Goal: Task Accomplishment & Management: Manage account settings

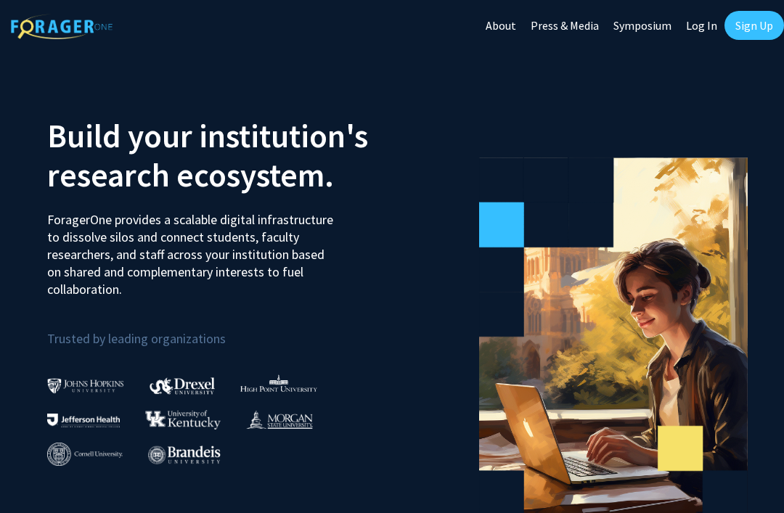
click at [702, 26] on link "Log In" at bounding box center [702, 25] width 46 height 51
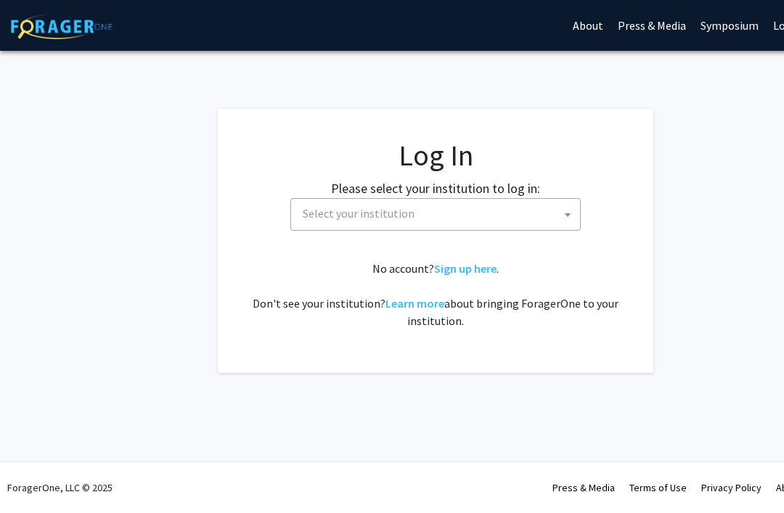
click at [516, 201] on span "Select your institution" at bounding box center [438, 214] width 283 height 30
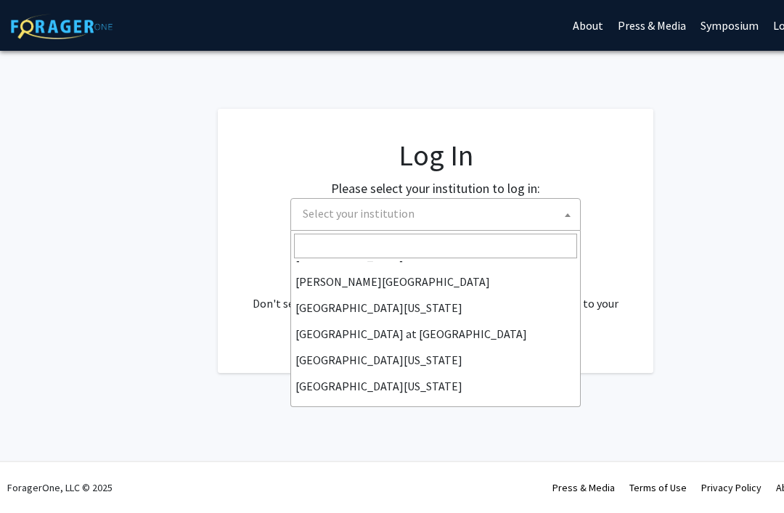
scroll to position [489, 0]
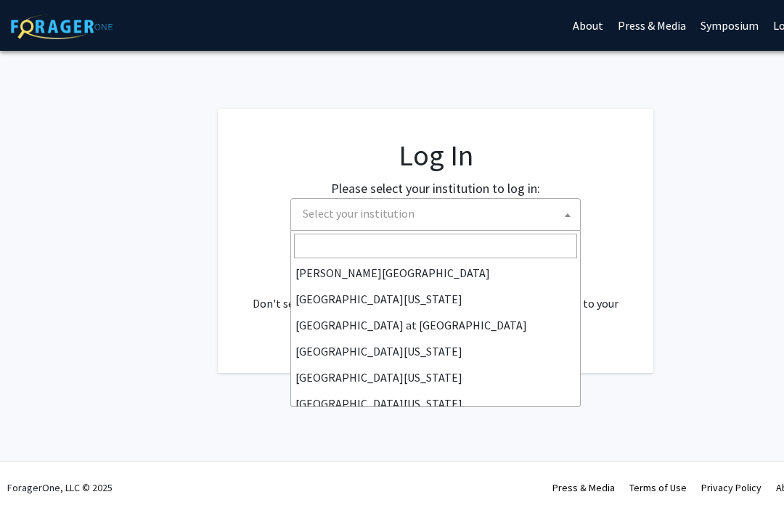
select select "31"
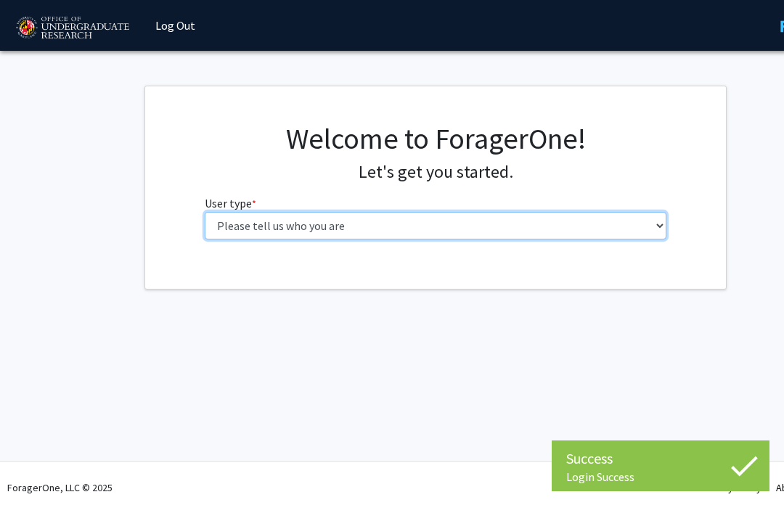
click at [616, 223] on select "Please tell us who you are Undergraduate Student Master's Student Doctoral Cand…" at bounding box center [436, 226] width 463 height 28
select select "1: undergrad"
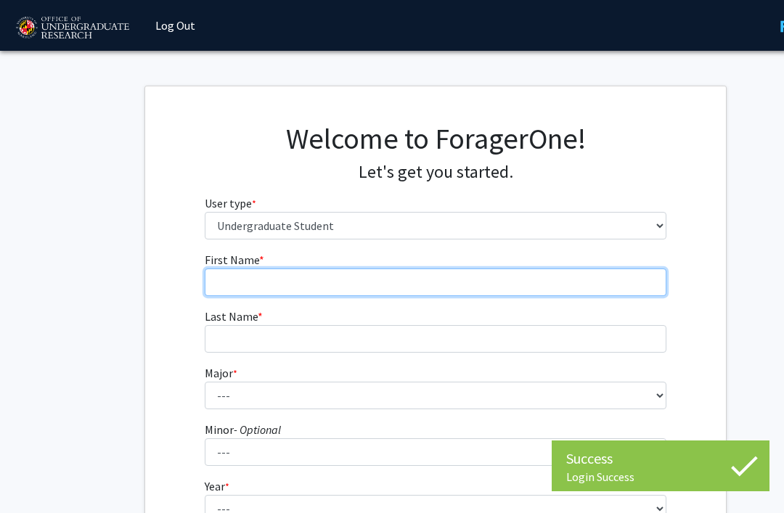
click at [596, 281] on input "First Name * required" at bounding box center [436, 283] width 463 height 28
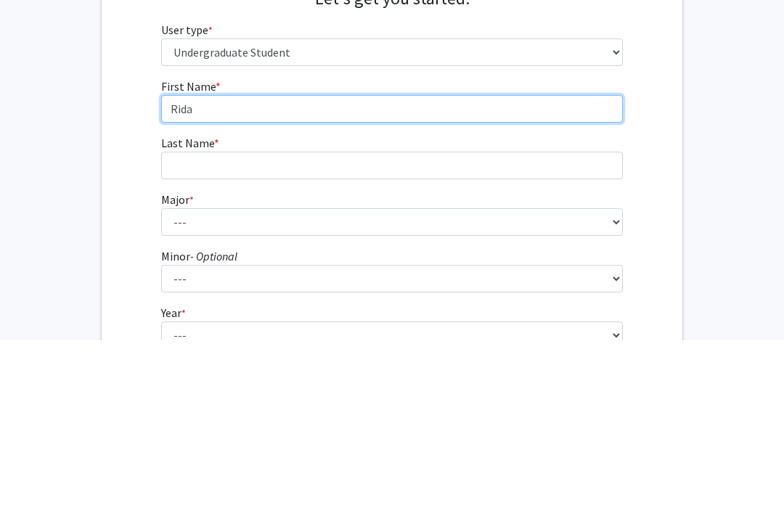
type input "Rida"
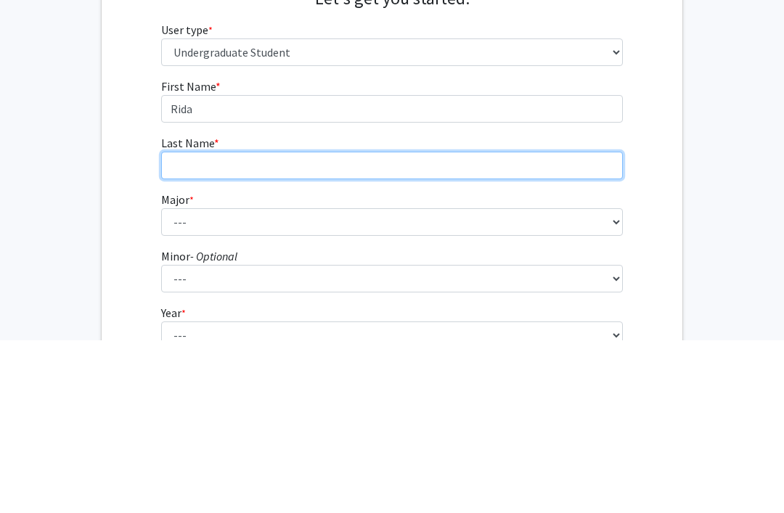
click at [228, 325] on input "Last Name * required" at bounding box center [392, 339] width 463 height 28
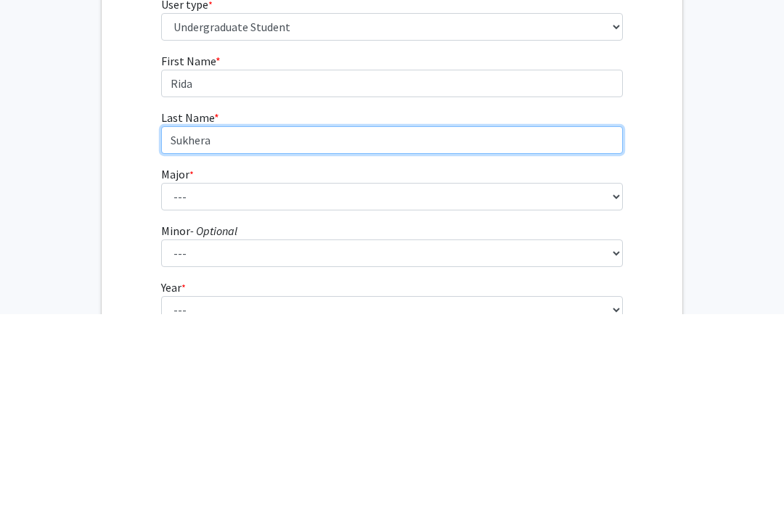
type input "Sukhera"
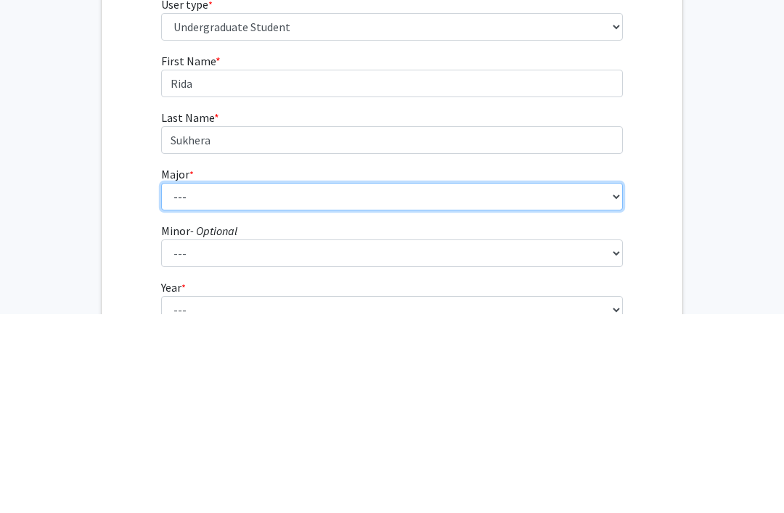
click at [240, 382] on select "--- Accounting Aerospace Engineering African American and Africana Studies Agri…" at bounding box center [392, 396] width 463 height 28
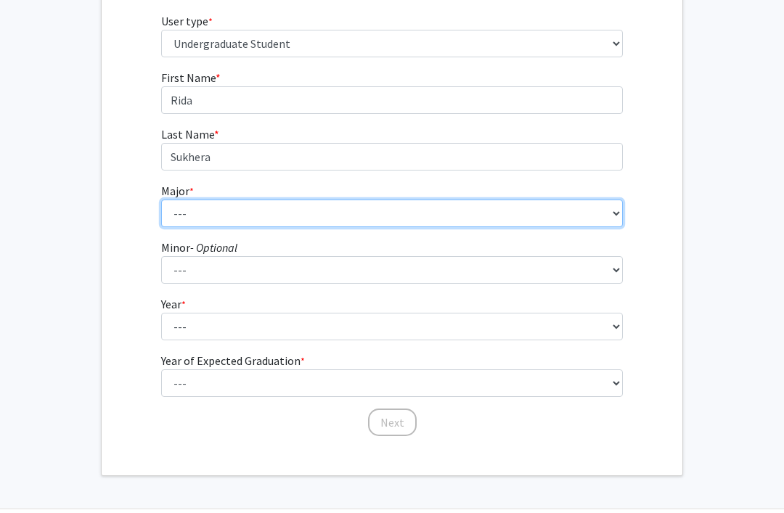
select select "14: 2315"
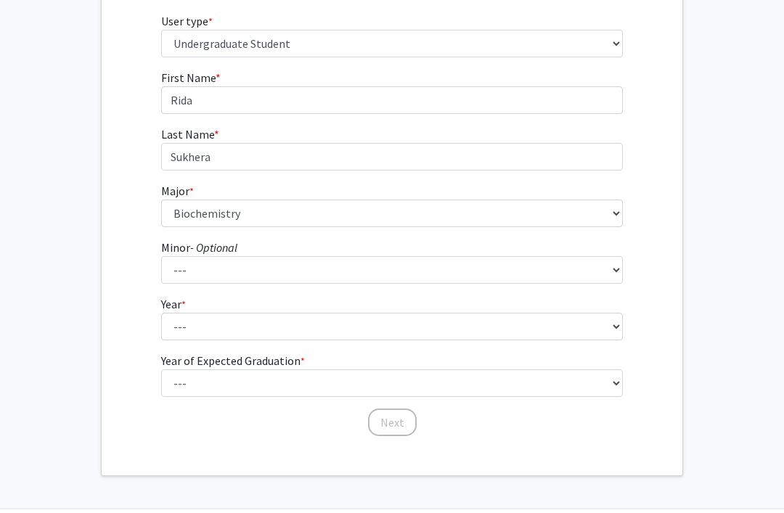
click at [380, 192] on fg-select "Major * required --- Accounting Aerospace Engineering African American and Afri…" at bounding box center [392, 204] width 463 height 45
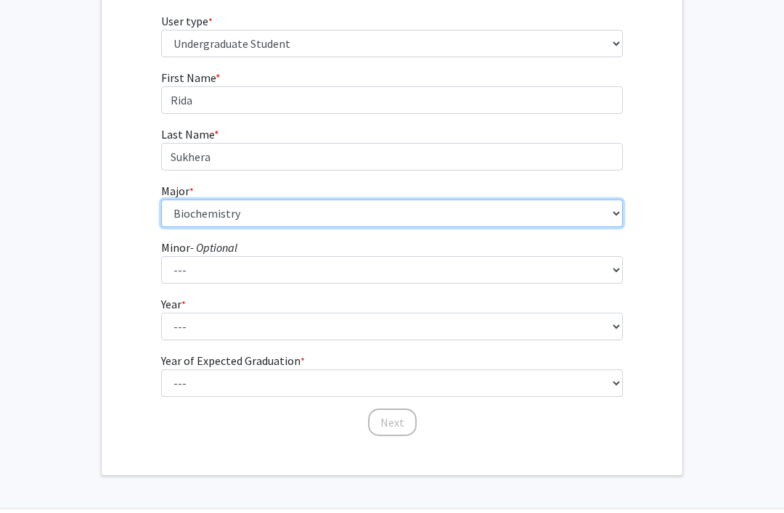
click at [391, 200] on select "--- Accounting Aerospace Engineering African American and Africana Studies Agri…" at bounding box center [392, 214] width 463 height 28
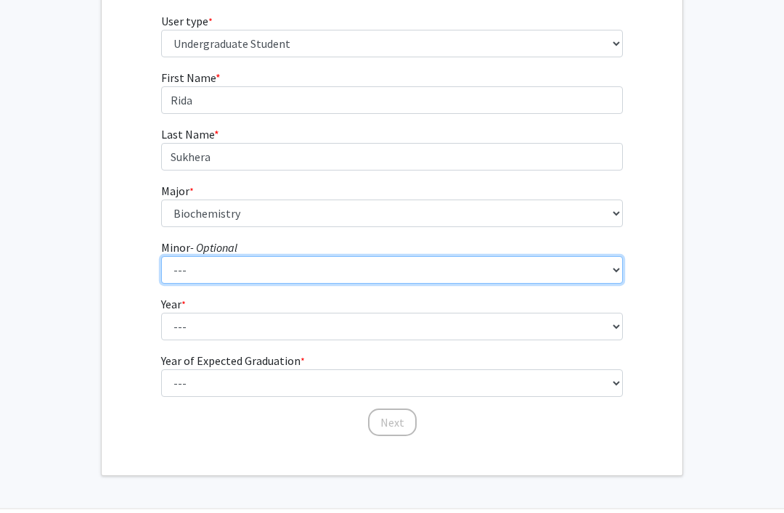
click at [375, 264] on select "--- Actuarial Mathematics Advanced Cybersecurity Experience for Students Africa…" at bounding box center [392, 270] width 463 height 28
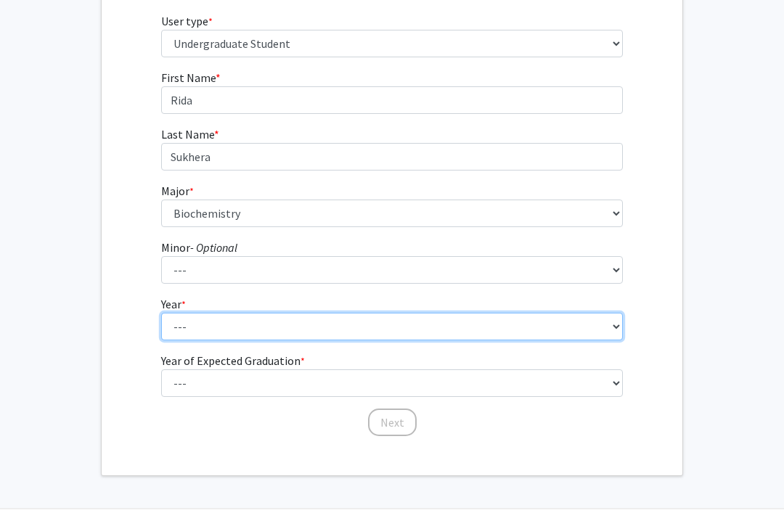
click at [455, 325] on select "--- First-year Sophomore Junior Senior Postbaccalaureate Certificate" at bounding box center [392, 327] width 463 height 28
select select "1: first-year"
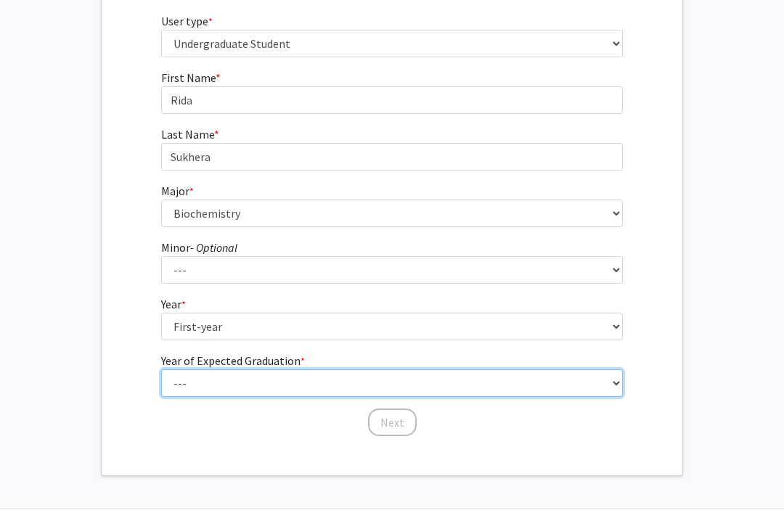
click at [351, 381] on select "--- 2025 2026 2027 2028 2029 2030 2031 2032 2033 2034" at bounding box center [392, 384] width 463 height 28
select select "5: 2029"
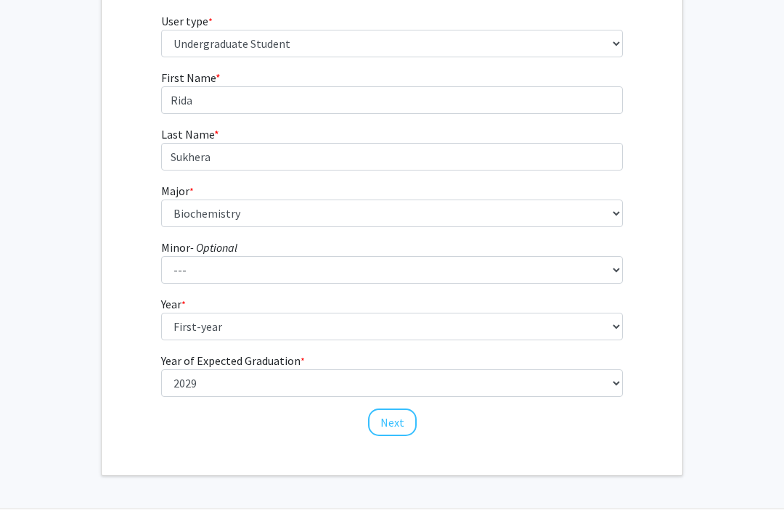
click at [404, 420] on button "Next" at bounding box center [392, 423] width 49 height 28
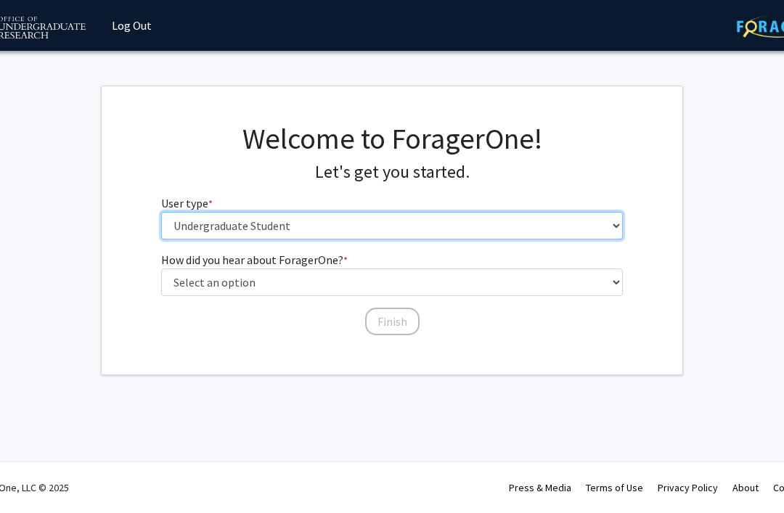
click at [444, 213] on select "Please tell us who you are Undergraduate Student Master's Student Doctoral Cand…" at bounding box center [392, 226] width 463 height 28
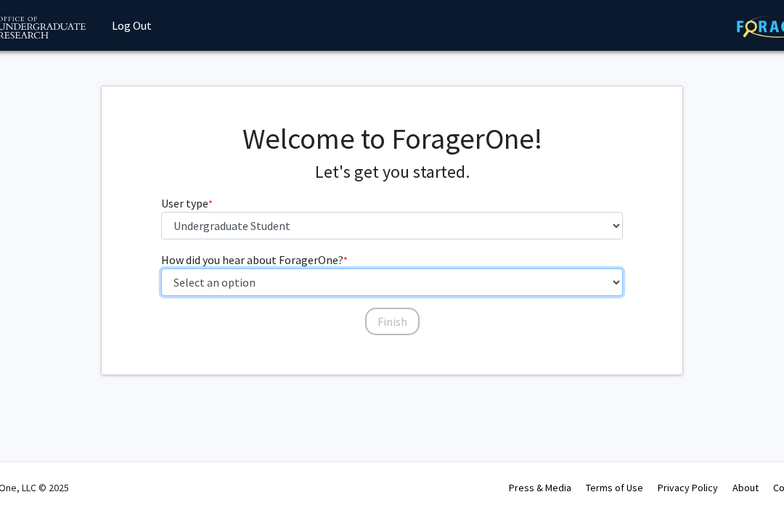
click at [428, 286] on select "Select an option Peer/student recommendation Faculty/staff recommendation Unive…" at bounding box center [392, 283] width 463 height 28
select select "3: university_website"
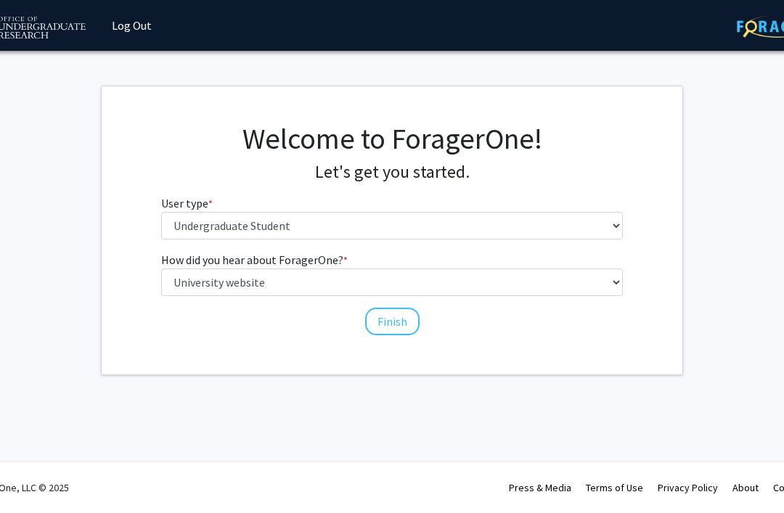
click at [392, 319] on button "Finish" at bounding box center [392, 322] width 54 height 28
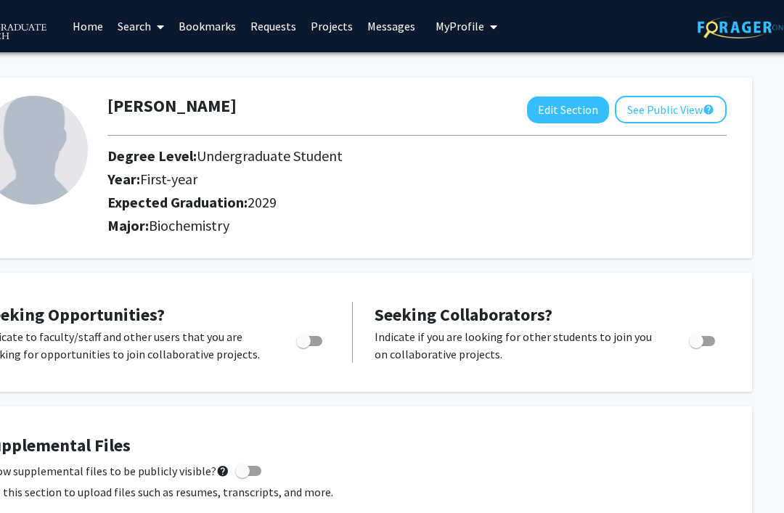
scroll to position [0, 83]
click at [680, 110] on button "See Public View help" at bounding box center [671, 110] width 112 height 28
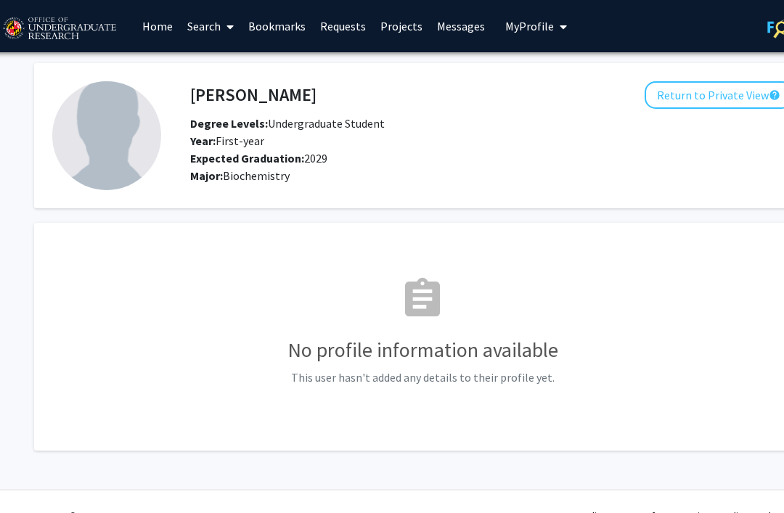
scroll to position [0, 87]
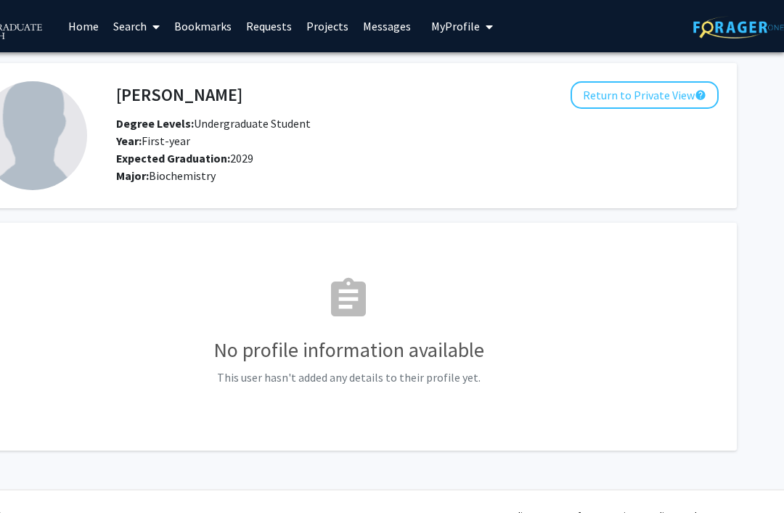
click at [638, 97] on button "Return to Private View help" at bounding box center [645, 95] width 148 height 28
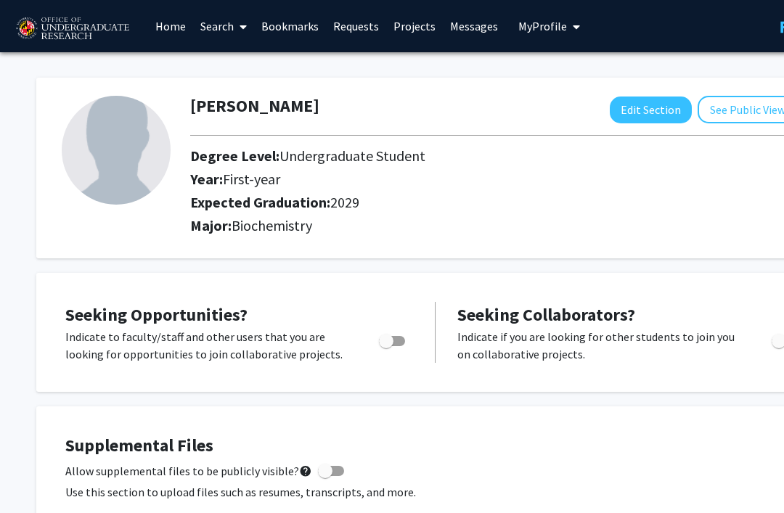
click at [652, 110] on button "Edit Section" at bounding box center [651, 110] width 82 height 27
select select "first-year"
select select "2029"
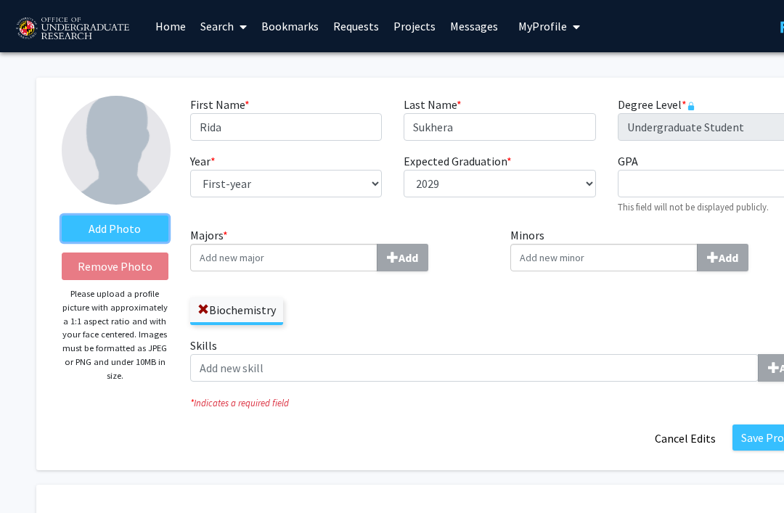
click at [99, 229] on label "Add Photo" at bounding box center [115, 229] width 107 height 26
click at [0, 0] on input "Add Photo" at bounding box center [0, 0] width 0 height 0
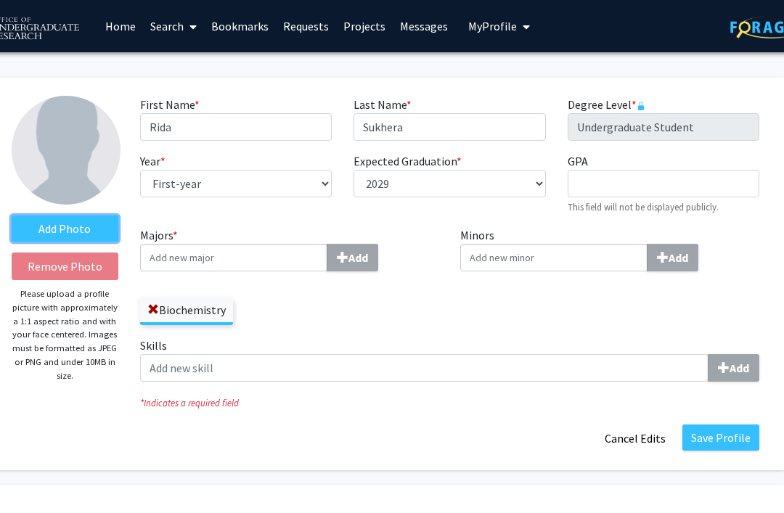
scroll to position [0, 49]
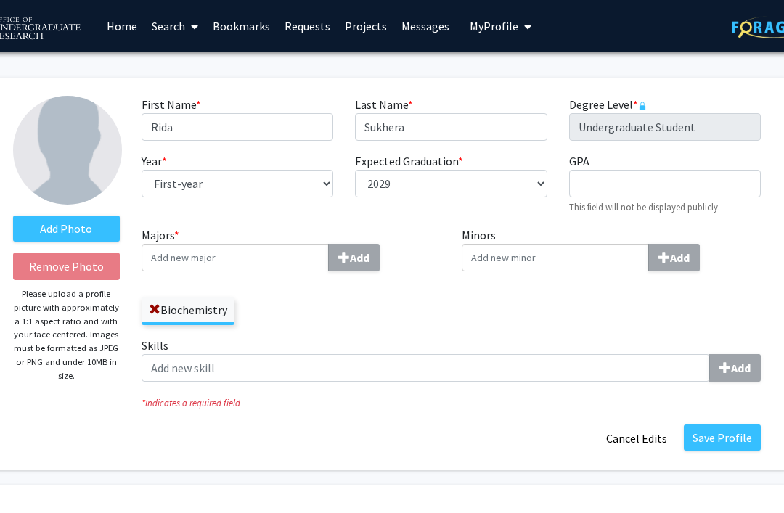
click at [651, 444] on button "Cancel Edits" at bounding box center [637, 439] width 80 height 28
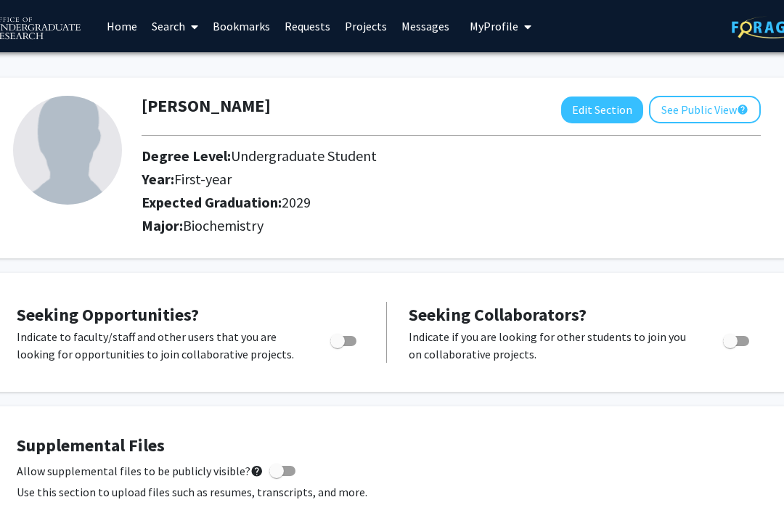
click at [337, 346] on span "Toggle" at bounding box center [337, 341] width 15 height 15
click at [337, 346] on input "Are you actively seeking opportunities?" at bounding box center [337, 346] width 1 height 1
checkbox input "true"
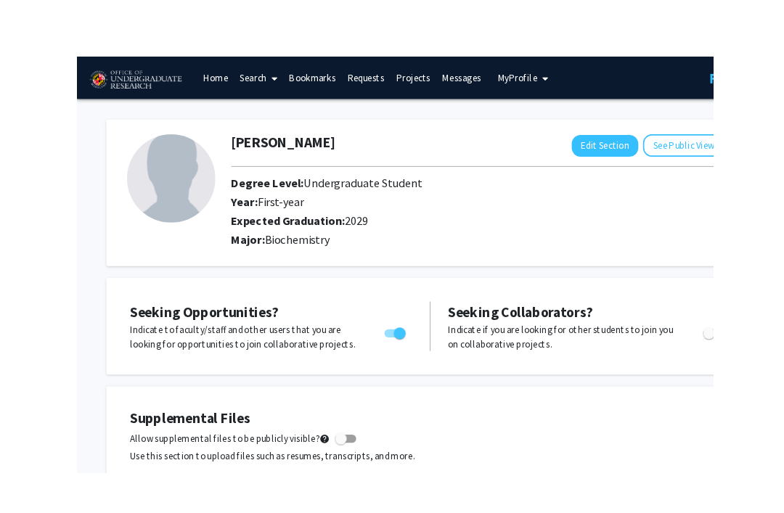
scroll to position [4, 73]
